Goal: Task Accomplishment & Management: Use online tool/utility

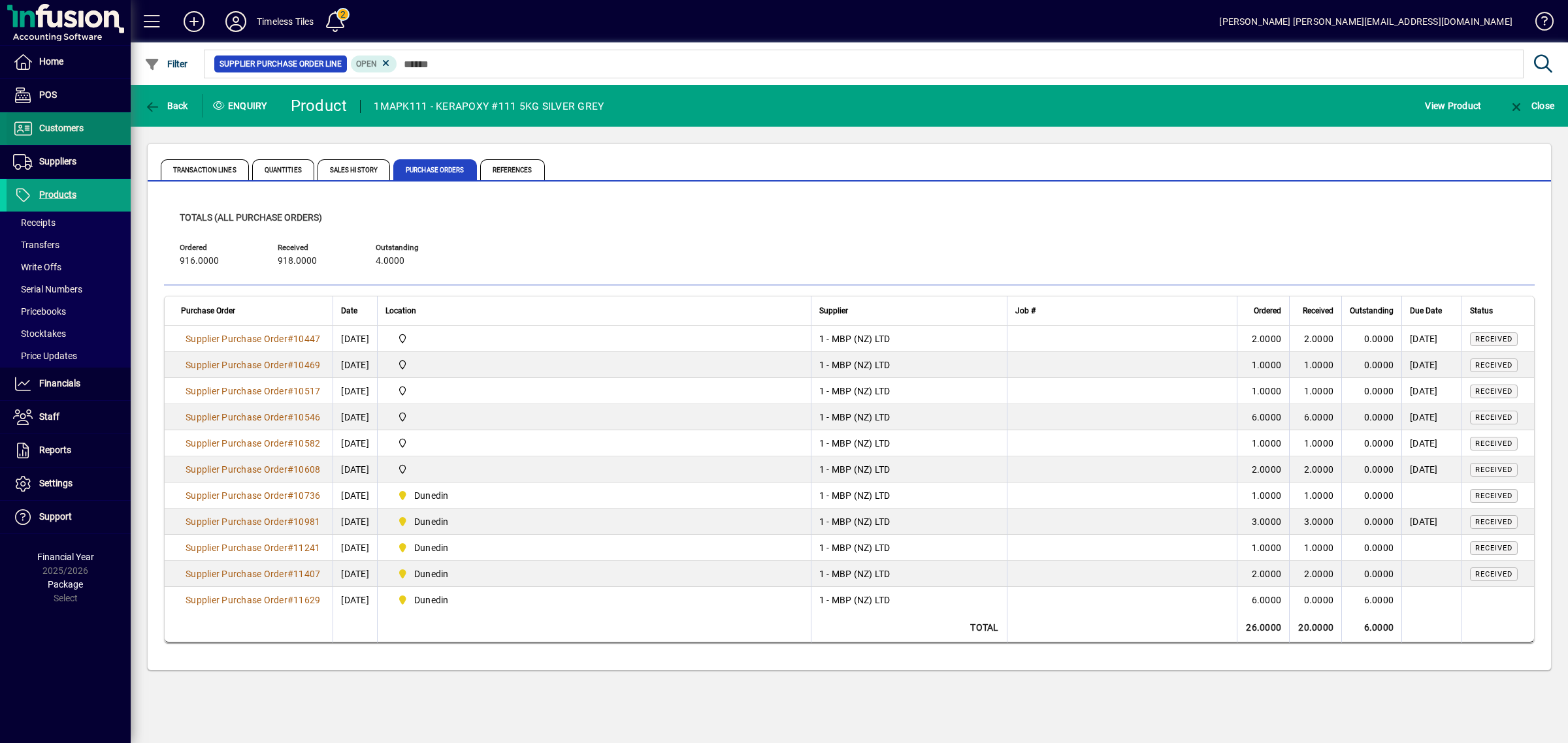
click at [54, 132] on span "Customers" at bounding box center [61, 127] width 44 height 11
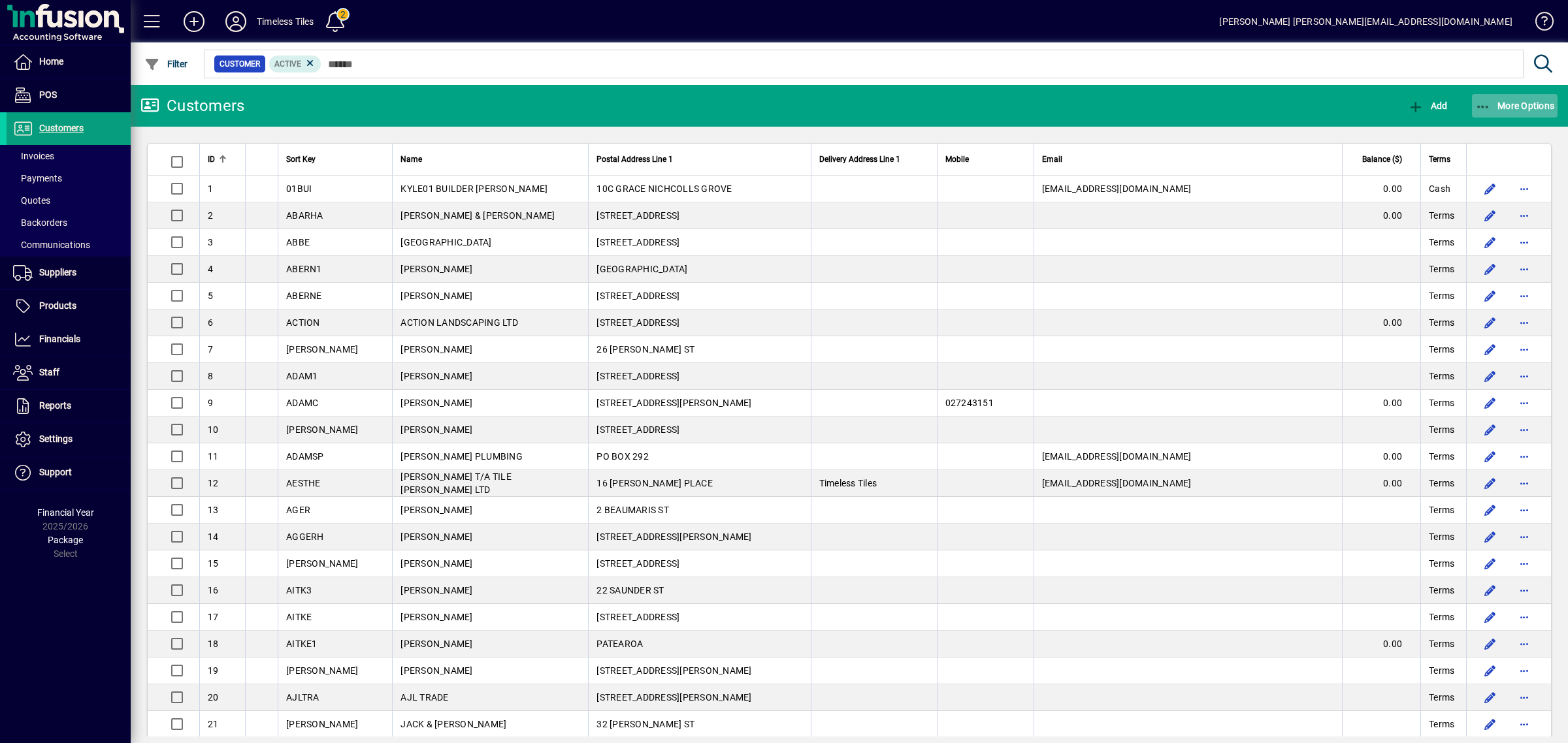
click at [1528, 101] on span "More Options" at bounding box center [1515, 106] width 79 height 11
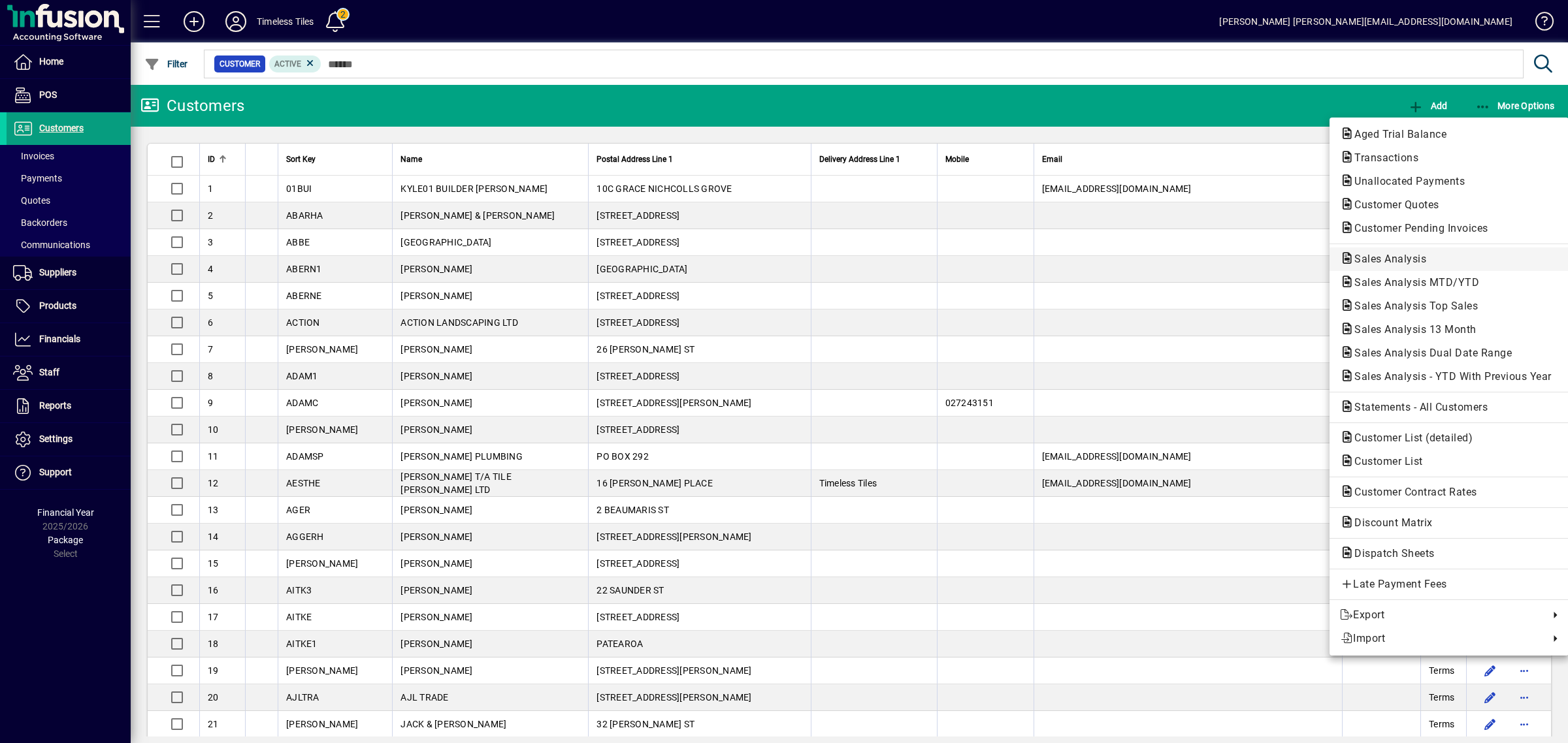
click at [1387, 260] on span "Sales Analysis" at bounding box center [1387, 259] width 93 height 13
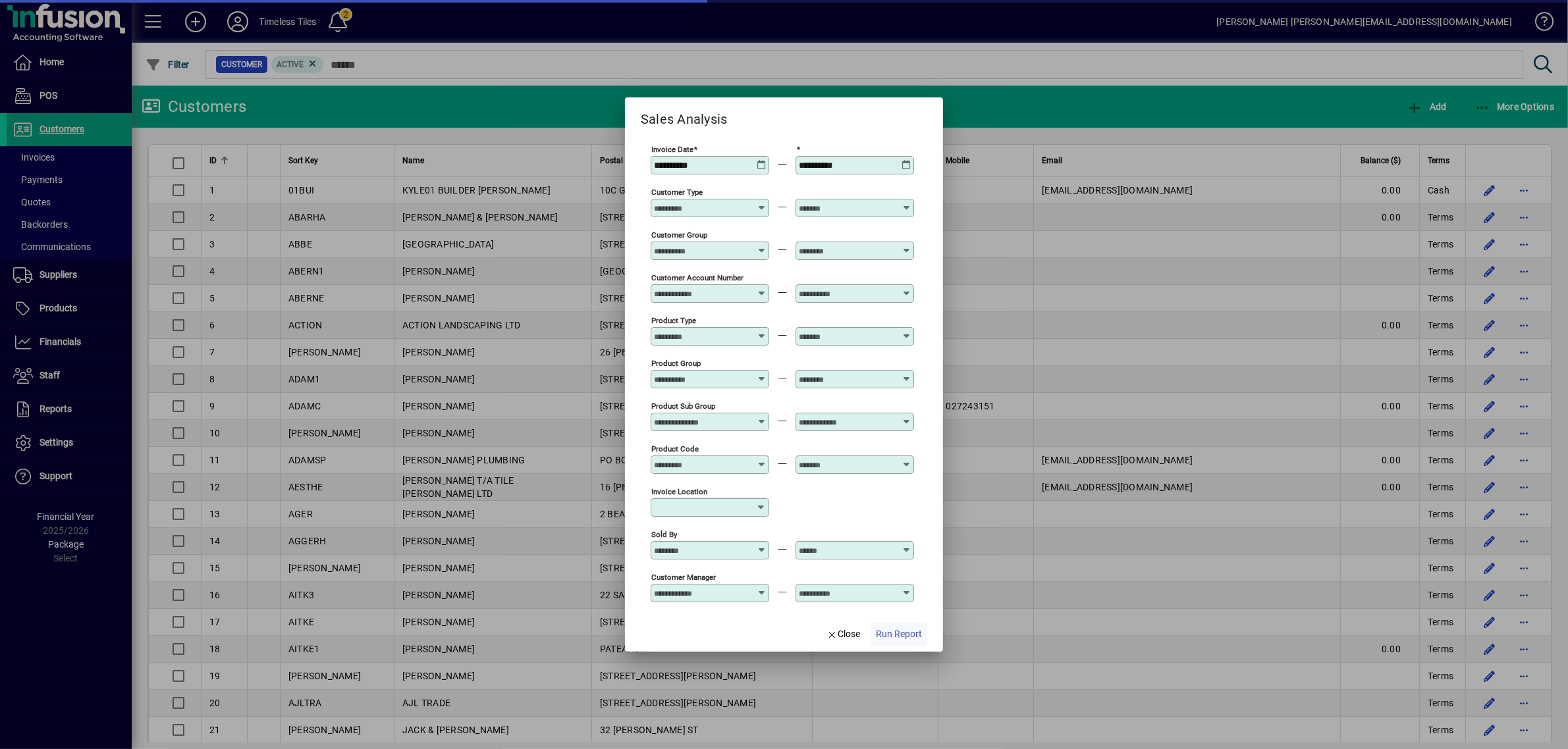
type input "**********"
click at [894, 627] on span "Run Report" at bounding box center [898, 634] width 46 height 14
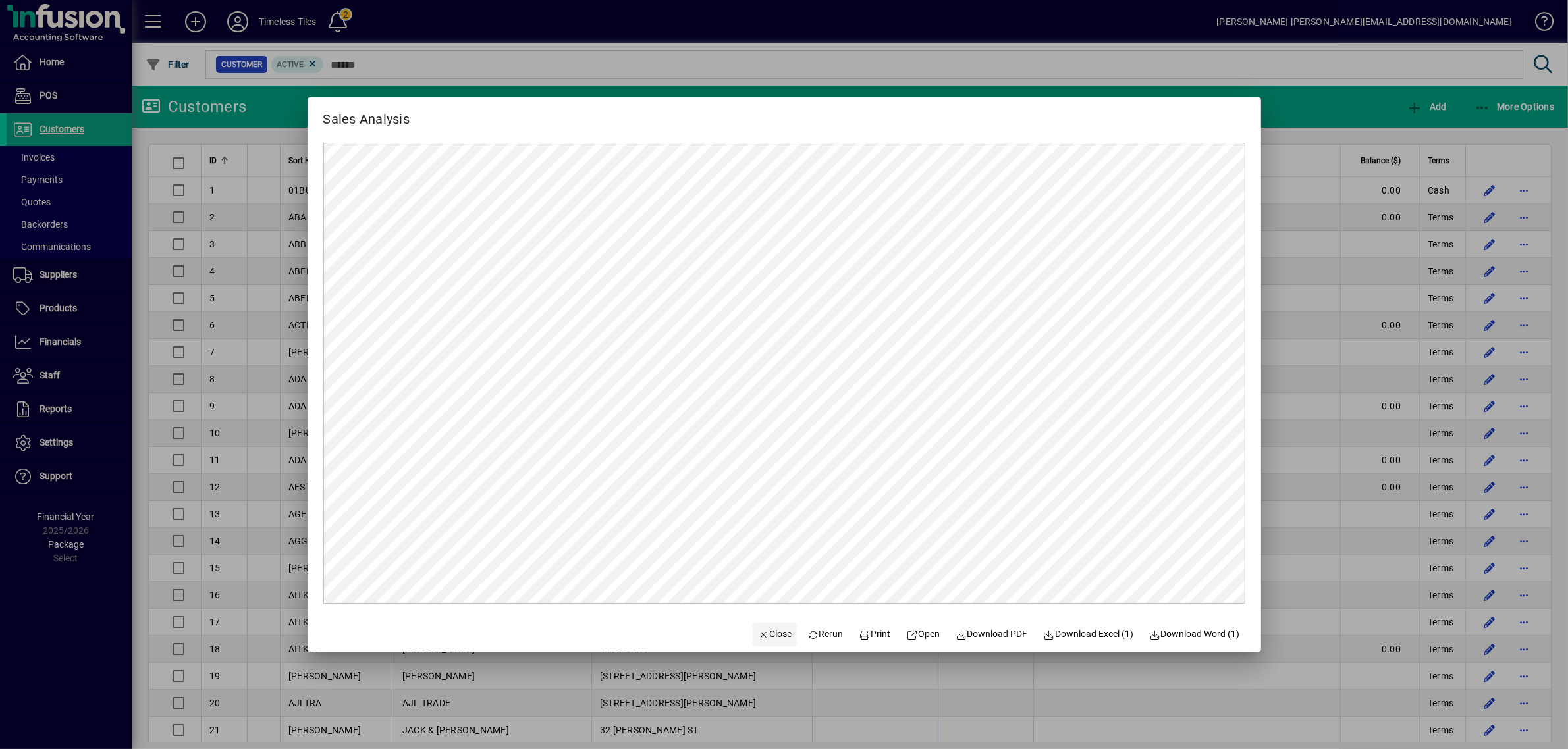
click at [775, 630] on span "Close" at bounding box center [775, 634] width 35 height 14
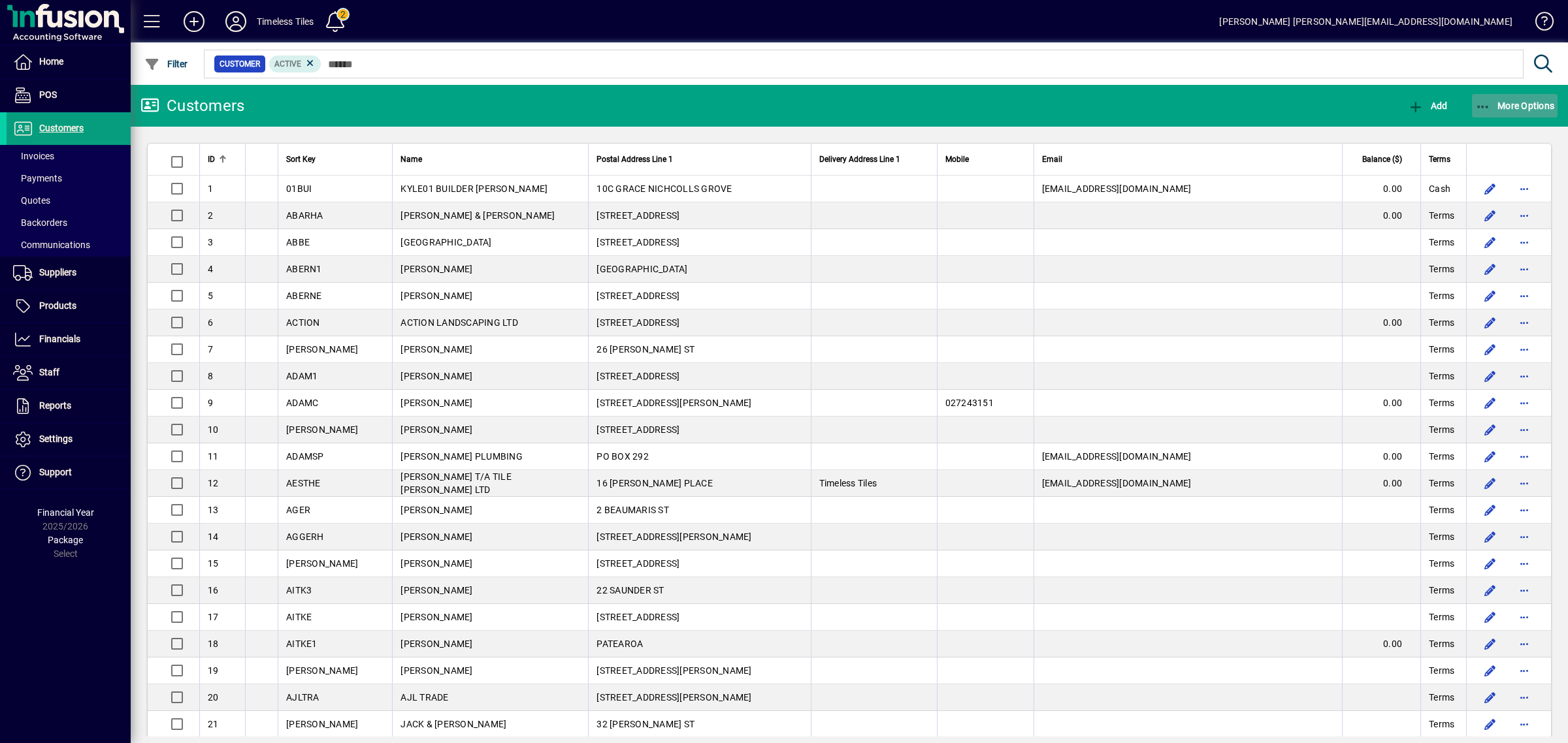
click at [1503, 102] on span "More Options" at bounding box center [1515, 106] width 79 height 11
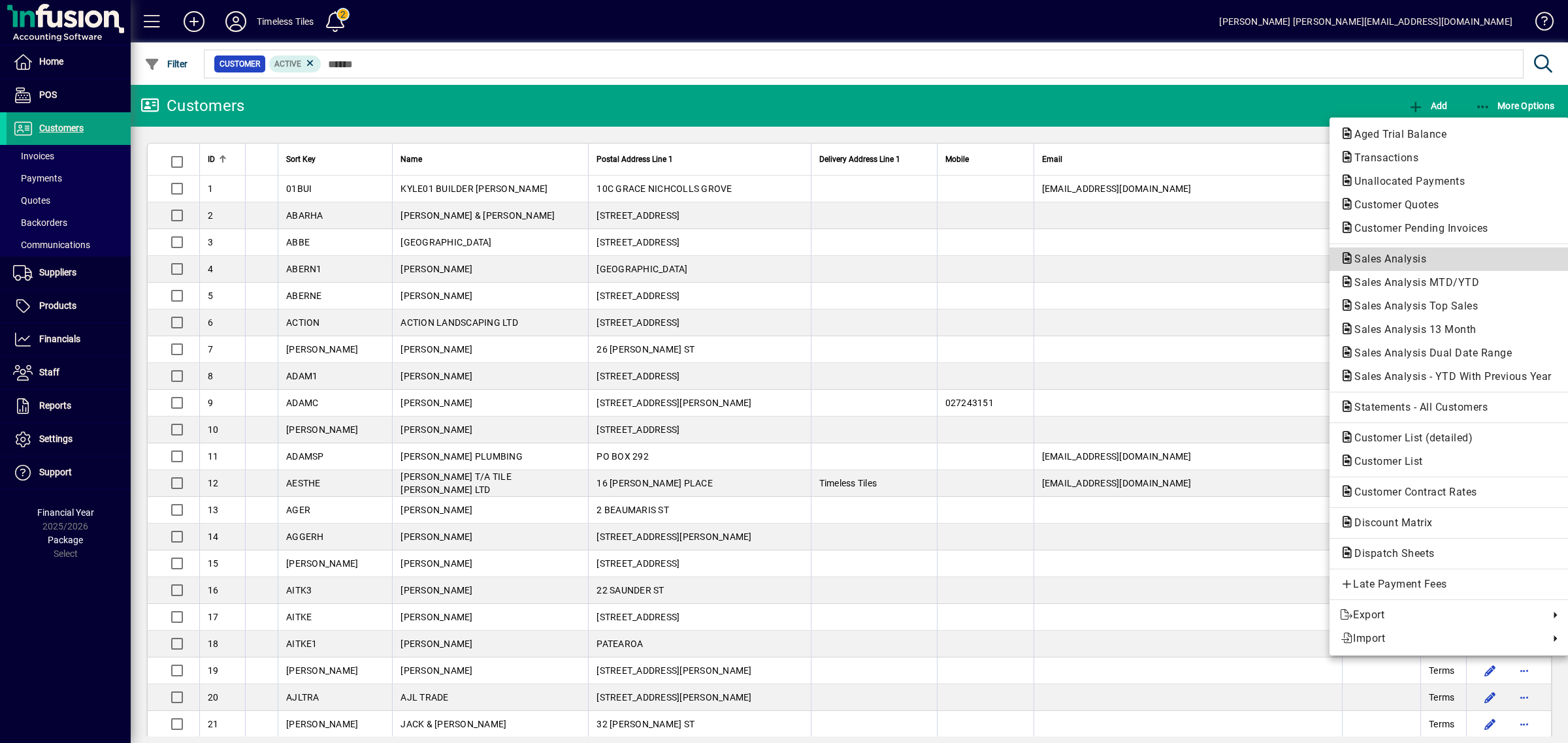
click at [1387, 262] on span "Sales Analysis" at bounding box center [1387, 259] width 93 height 13
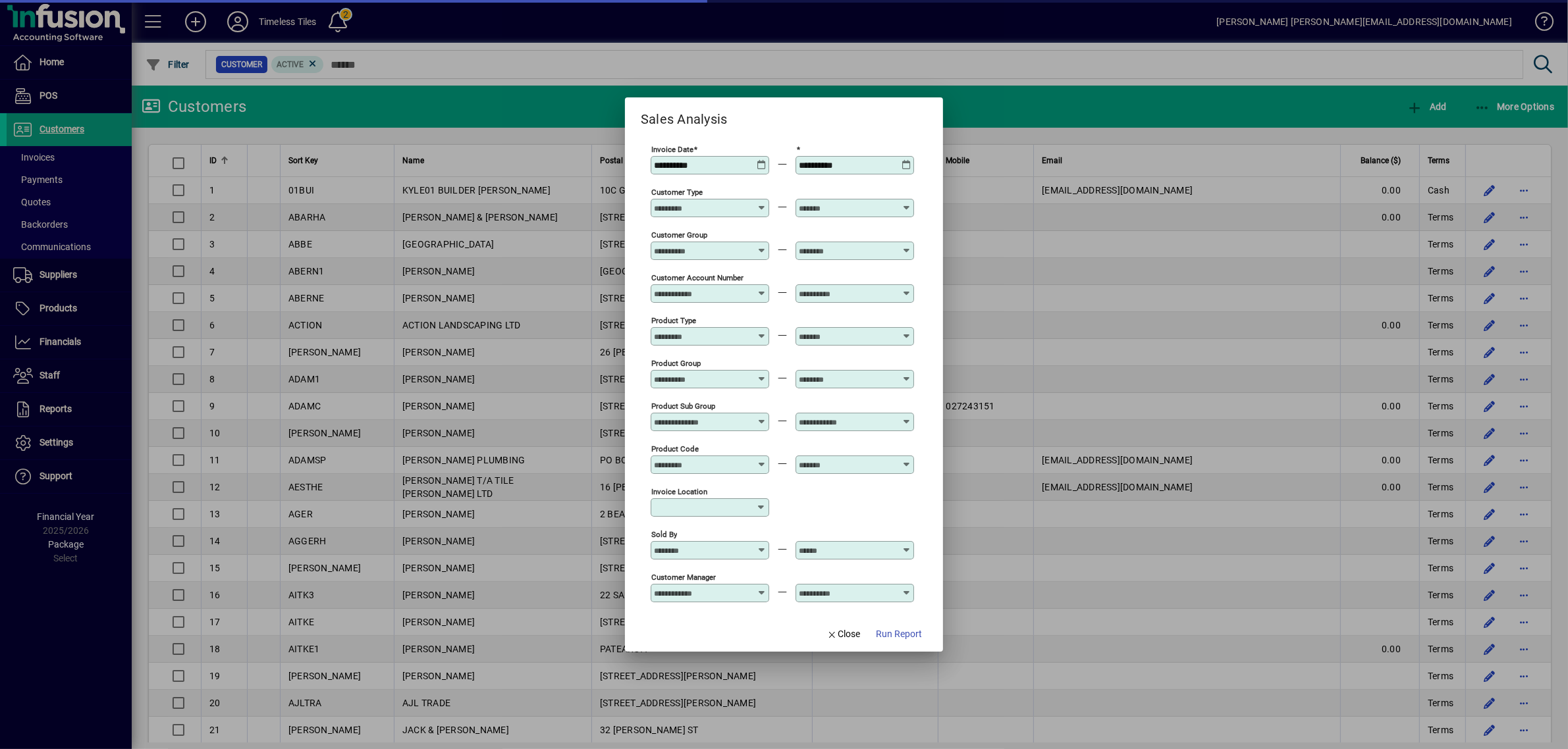
type input "**********"
click at [866, 158] on div "**********" at bounding box center [855, 165] width 119 height 19
type input "**********"
click at [901, 630] on span "Run Report" at bounding box center [898, 634] width 46 height 14
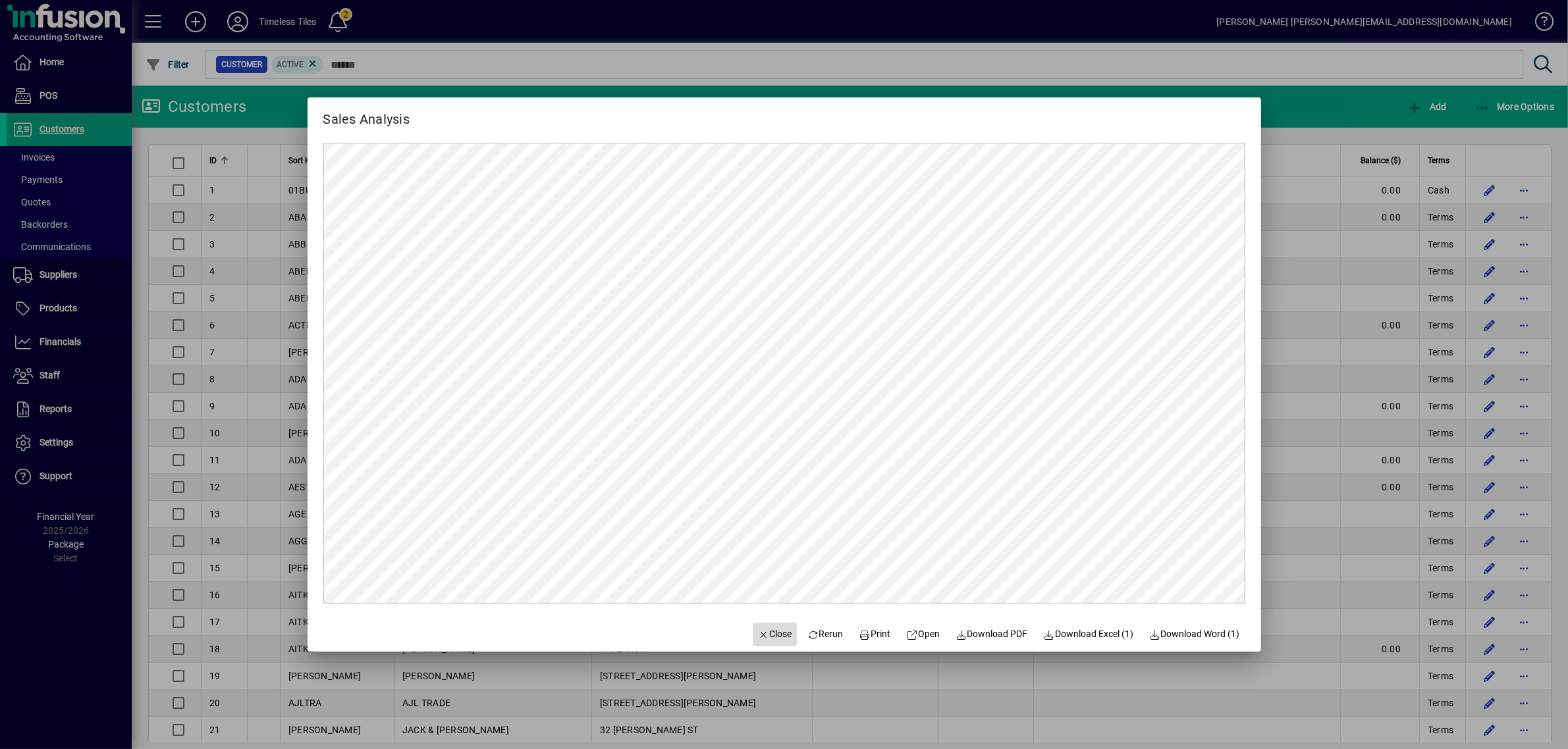
click at [767, 635] on span "Close" at bounding box center [775, 634] width 35 height 14
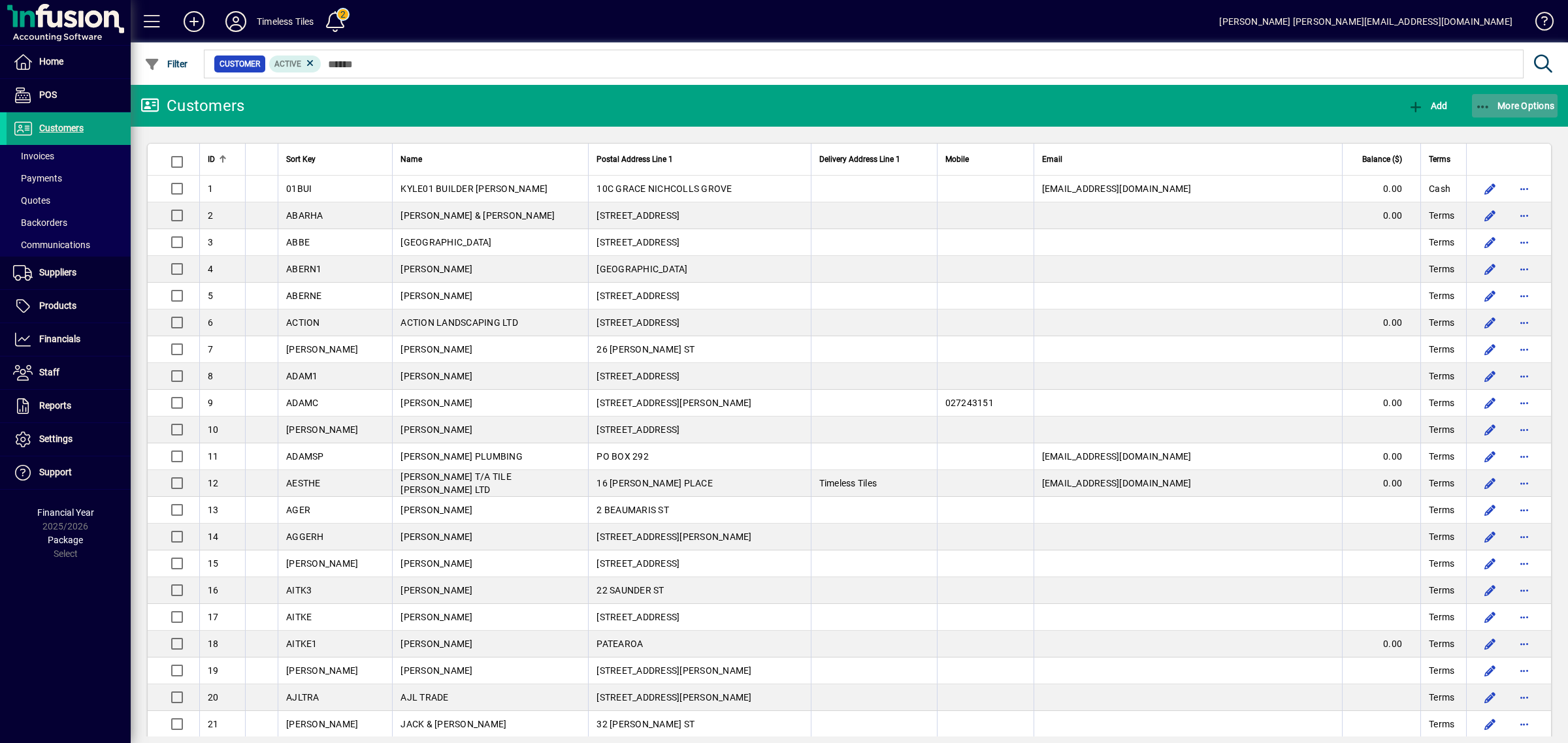
click at [1517, 99] on span "button" at bounding box center [1515, 106] width 86 height 31
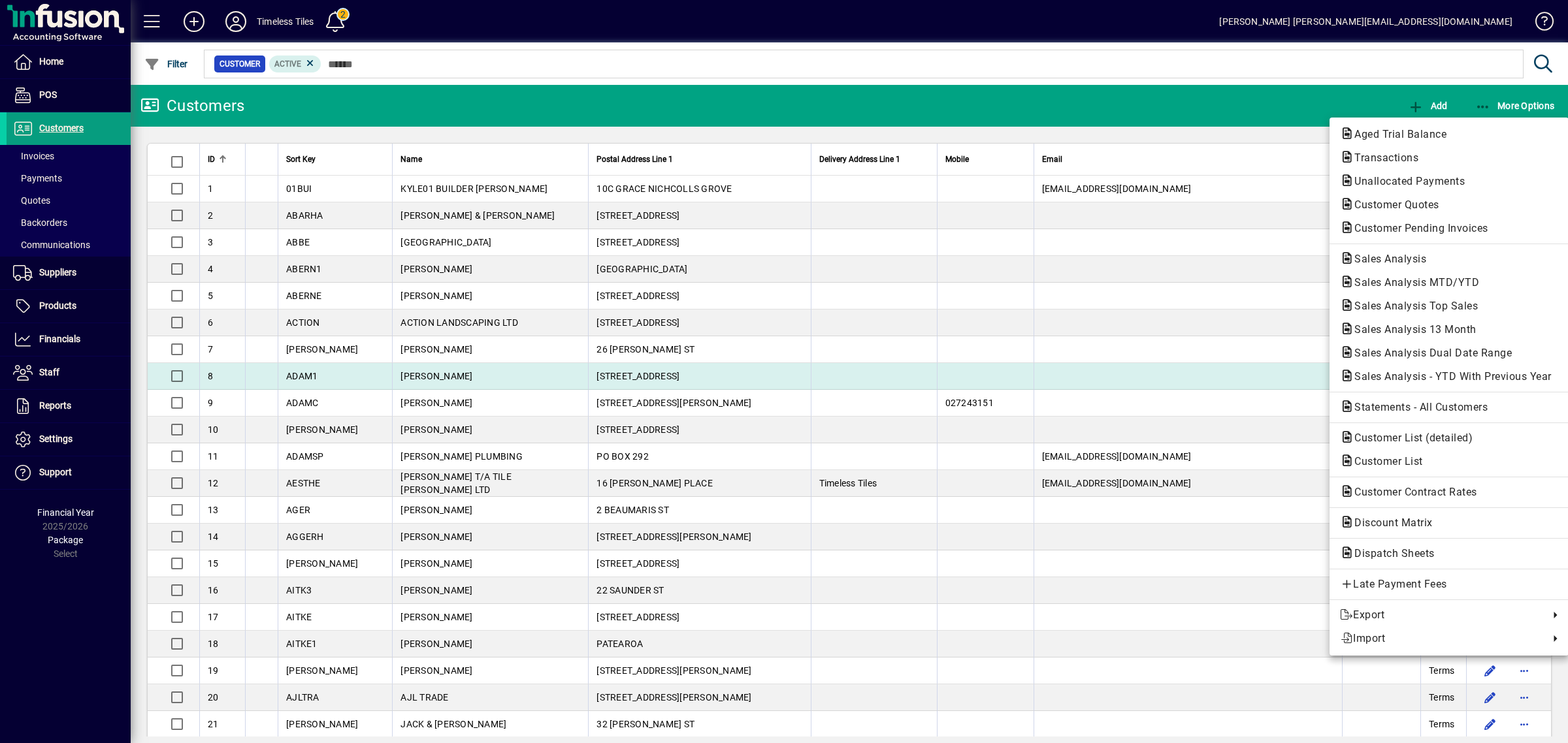
drag, startPoint x: 1084, startPoint y: 385, endPoint x: 1063, endPoint y: 385, distance: 21.0
click at [1079, 385] on div at bounding box center [784, 372] width 1568 height 743
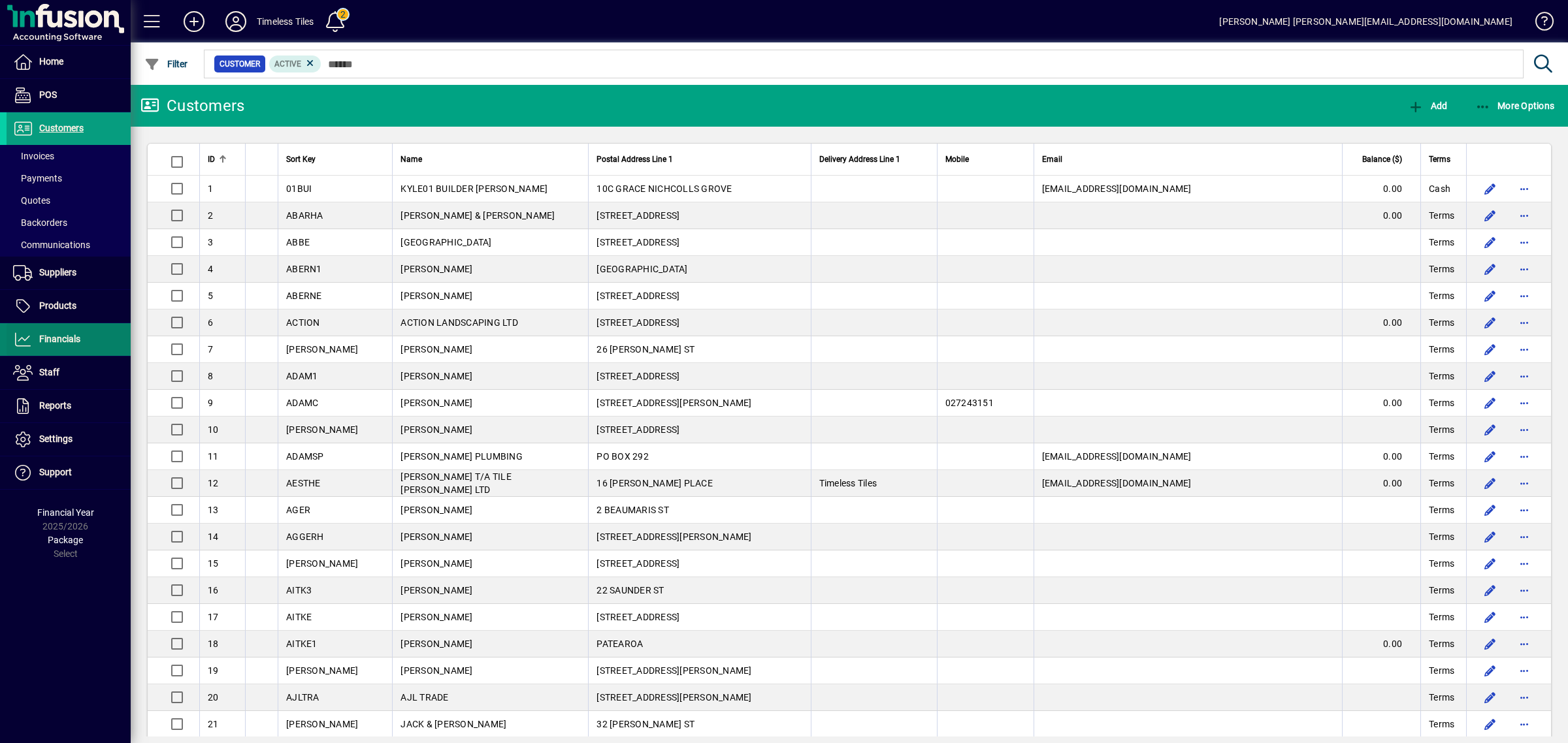
click at [50, 348] on span at bounding box center [69, 340] width 125 height 31
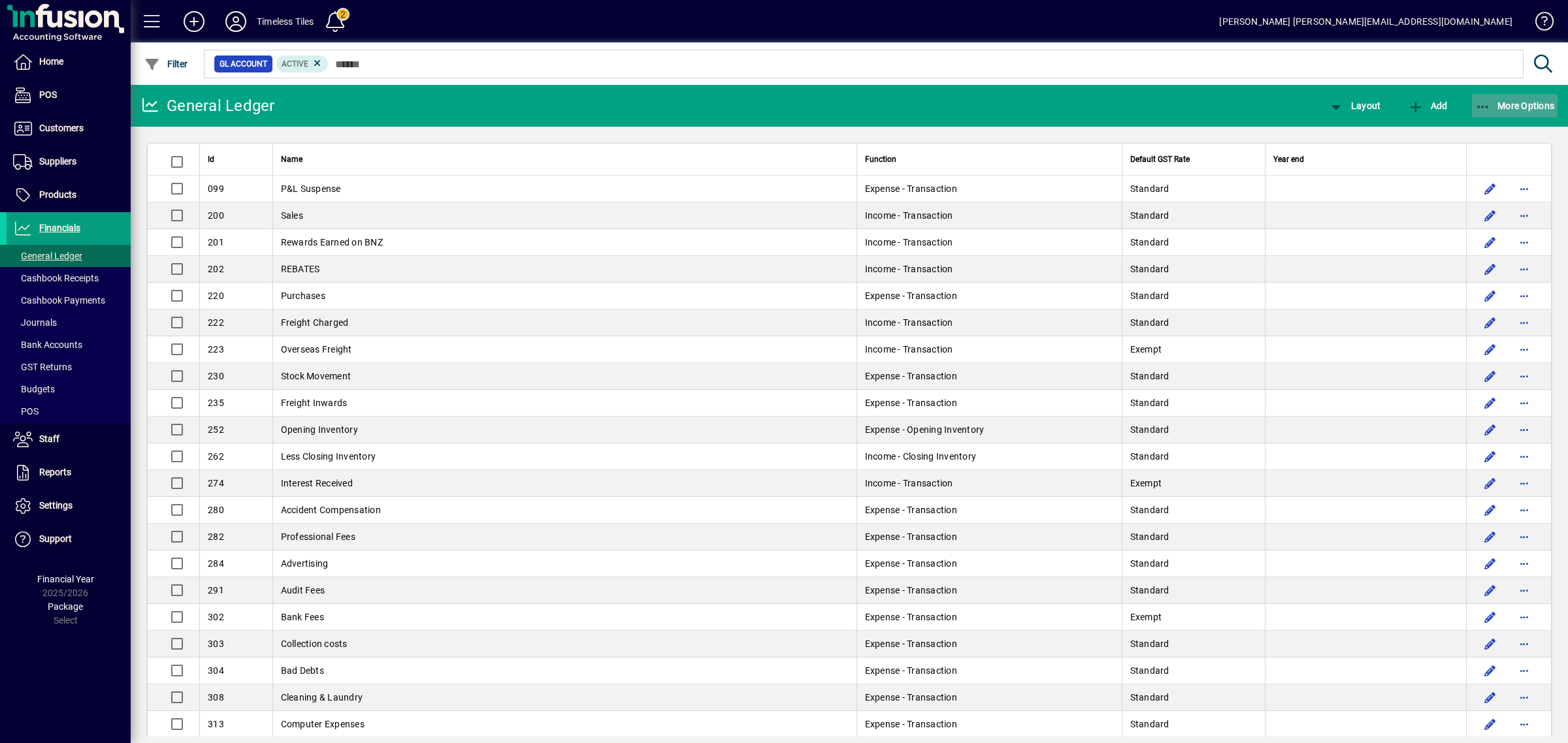
click at [1521, 109] on span "More Options" at bounding box center [1515, 106] width 79 height 11
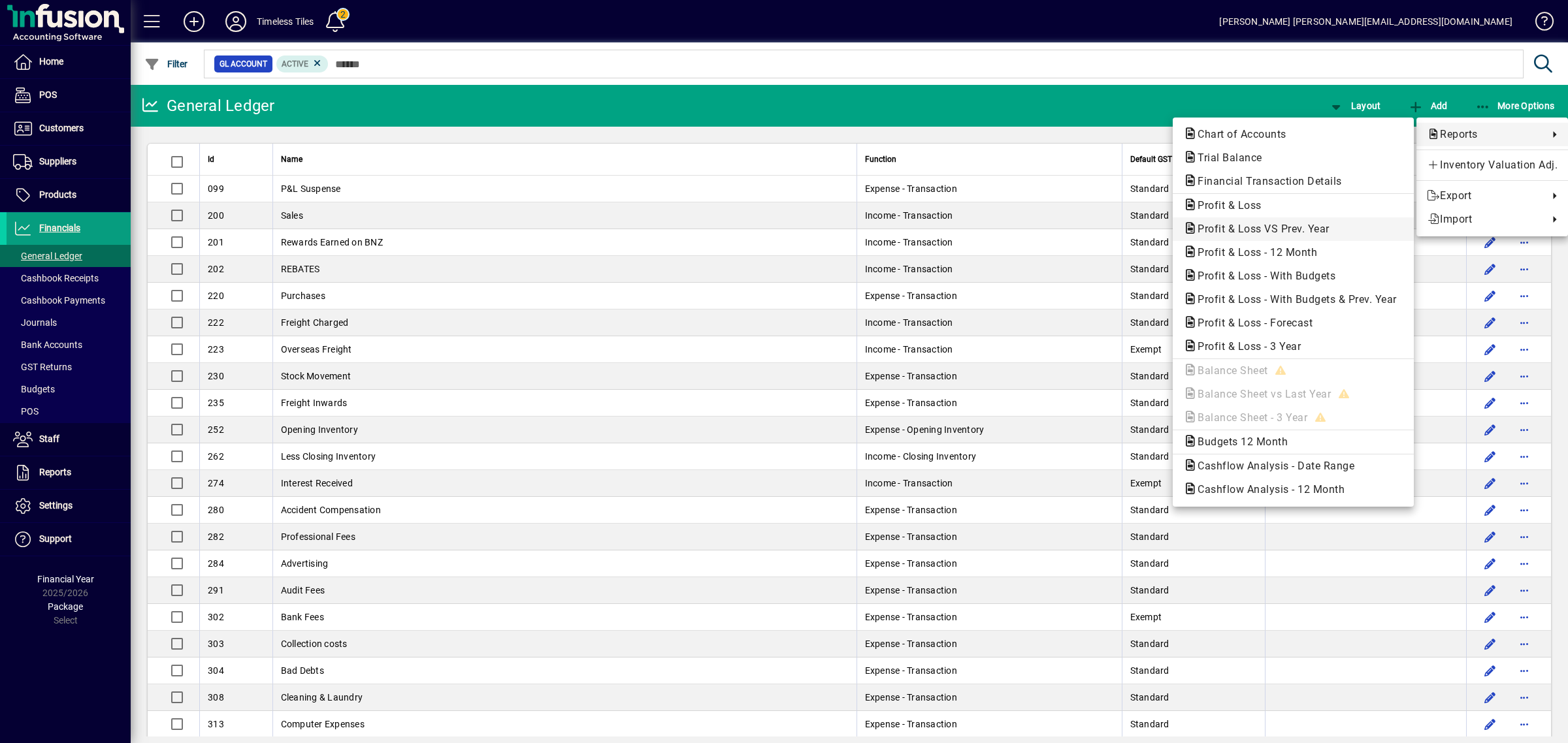
click at [1226, 230] on span "Profit & Loss VS Prev. Year" at bounding box center [1260, 228] width 153 height 13
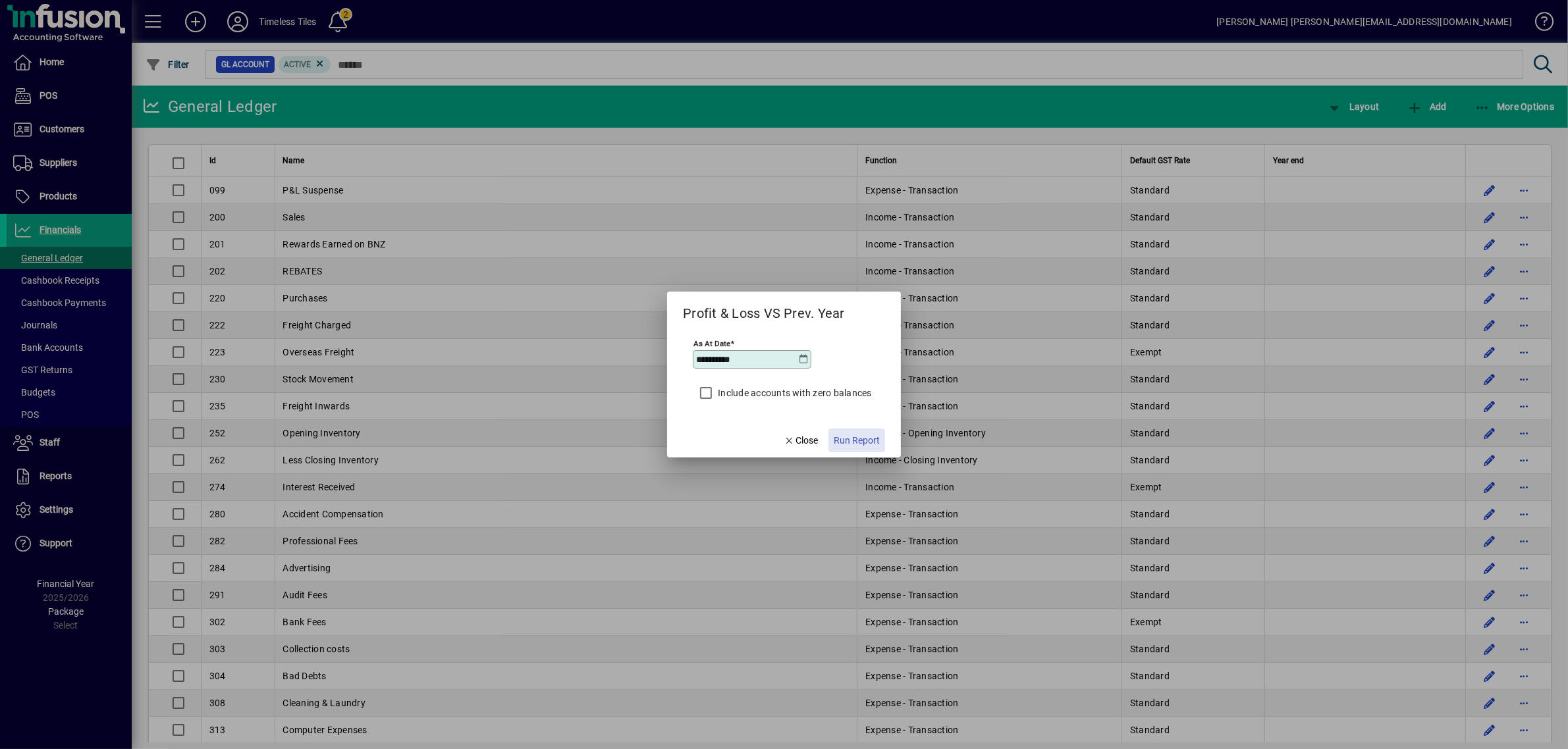
click at [867, 433] on span "button" at bounding box center [856, 441] width 56 height 32
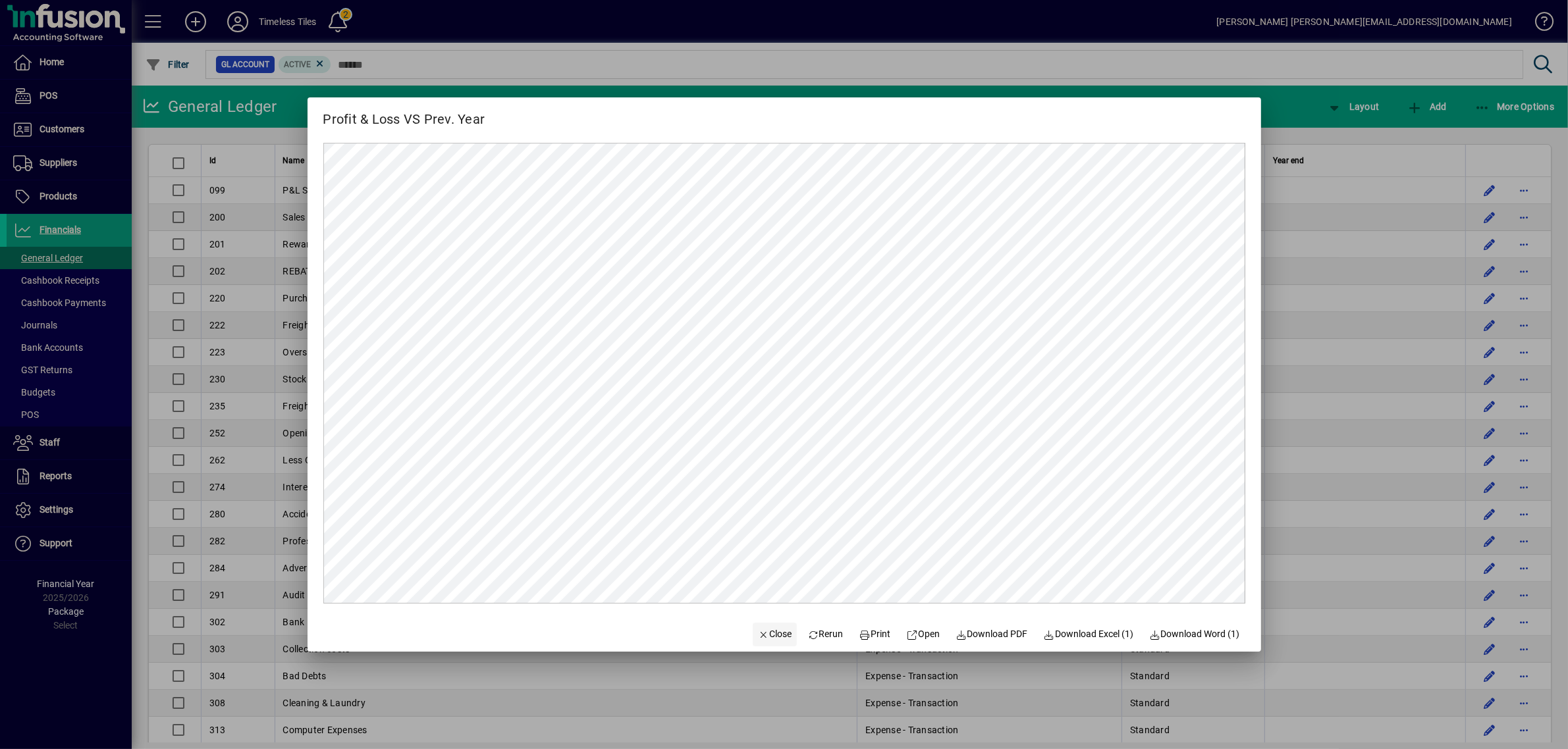
click at [765, 635] on span "Close" at bounding box center [775, 634] width 35 height 14
